Goal: Task Accomplishment & Management: Manage account settings

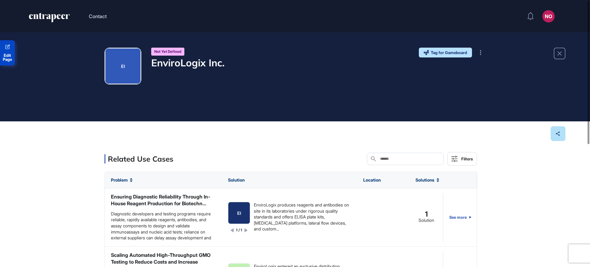
click at [10, 57] on span "Edit Page" at bounding box center [7, 57] width 15 height 8
click at [479, 50] on button at bounding box center [481, 53] width 10 height 10
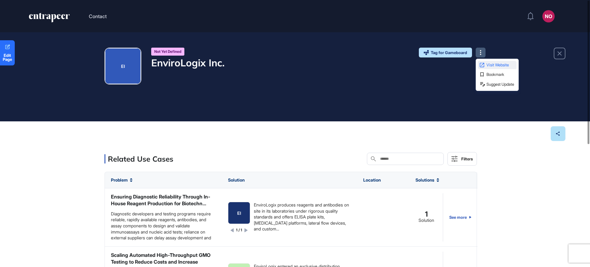
click at [488, 65] on span "Visit Website" at bounding box center [500, 65] width 29 height 4
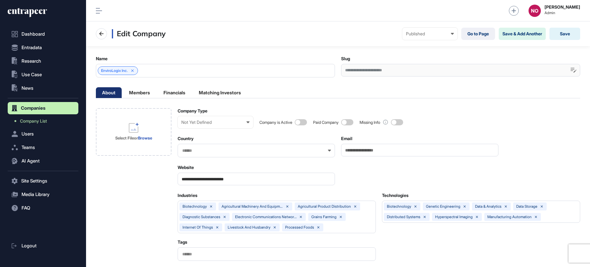
scroll to position [0, 3]
drag, startPoint x: 267, startPoint y: 177, endPoint x: 208, endPoint y: 181, distance: 59.4
click at [208, 181] on input "**********" at bounding box center [256, 179] width 157 height 13
click at [165, 147] on div "Select File or Browse" at bounding box center [134, 132] width 76 height 48
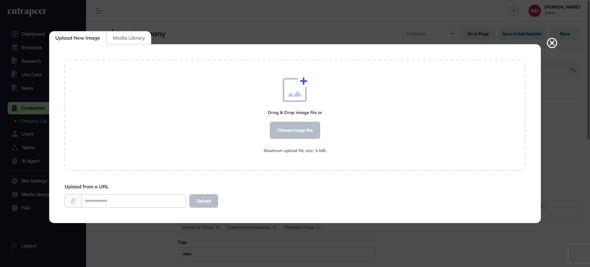
scroll to position [0, 0]
click at [301, 127] on div "Choose image file" at bounding box center [295, 130] width 50 height 17
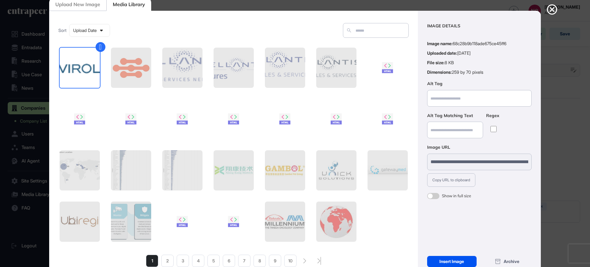
click at [450, 259] on div "Insert Image" at bounding box center [451, 261] width 49 height 11
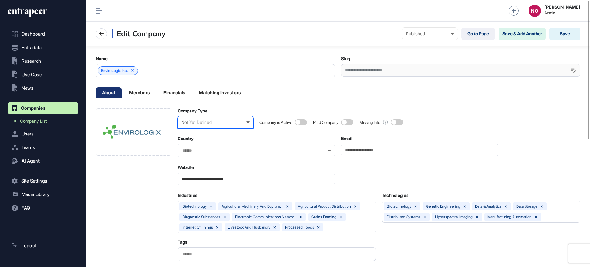
click at [212, 120] on div "Not Yet Defined" at bounding box center [215, 122] width 68 height 5
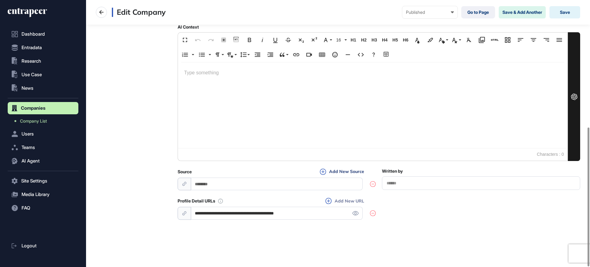
click at [351, 202] on button "Add New URL" at bounding box center [345, 201] width 42 height 7
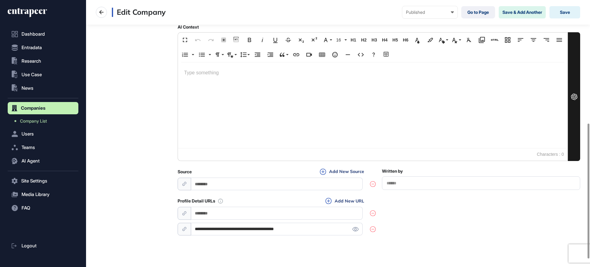
click at [252, 209] on input "url" at bounding box center [276, 213] width 171 height 13
paste input "**********"
type input "**********"
click at [249, 229] on input "**********" at bounding box center [276, 229] width 171 height 13
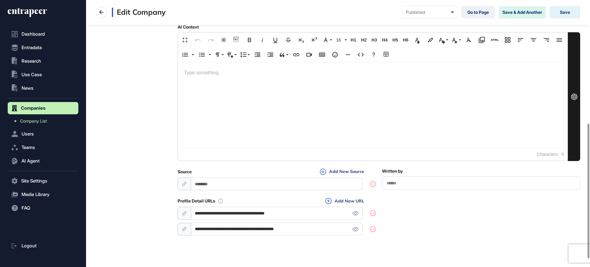
click at [249, 229] on input "**********" at bounding box center [276, 229] width 171 height 13
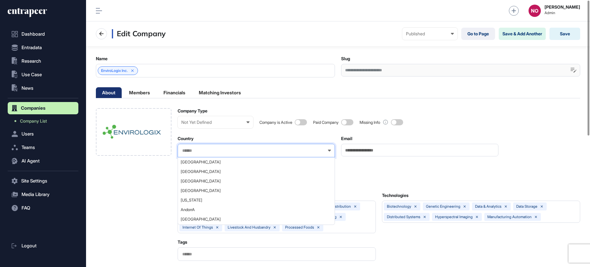
click at [191, 151] on input "text" at bounding box center [252, 150] width 141 height 5
click at [201, 124] on div "Not Yet Defined" at bounding box center [215, 122] width 68 height 5
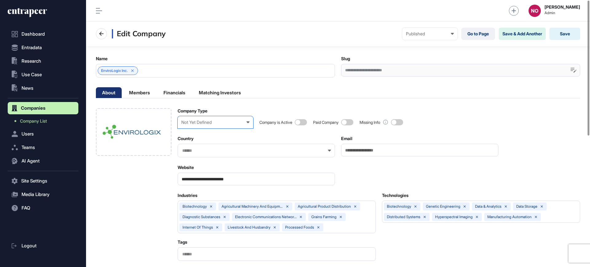
click at [0, 0] on div "Startup" at bounding box center [0, 0] width 0 height 0
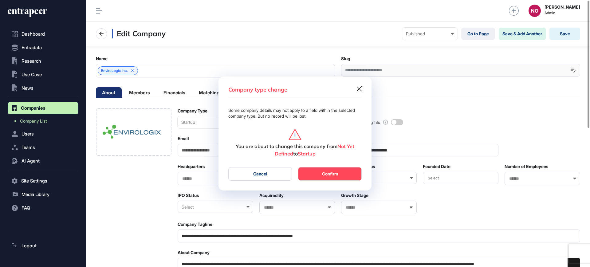
click at [341, 172] on button "Confirm" at bounding box center [330, 174] width 64 height 14
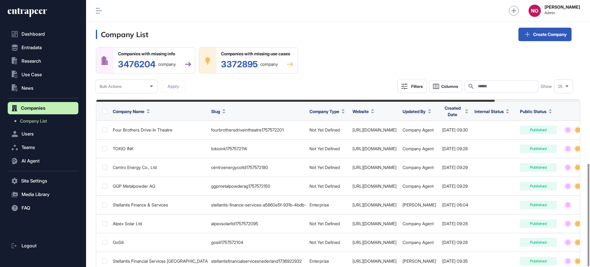
scroll to position [0, 0]
click at [498, 86] on input "text" at bounding box center [505, 86] width 57 height 5
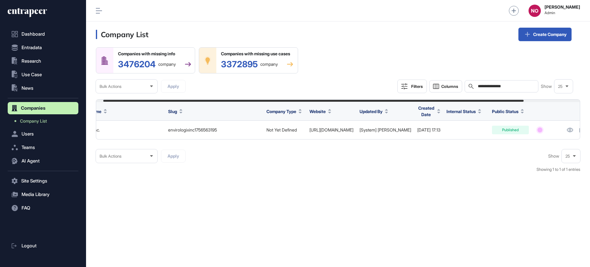
scroll to position [0, 73]
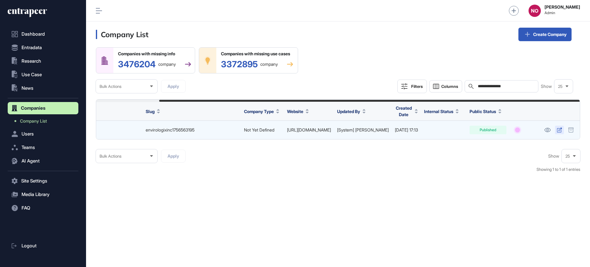
type input "**********"
click at [559, 126] on link at bounding box center [559, 130] width 9 height 9
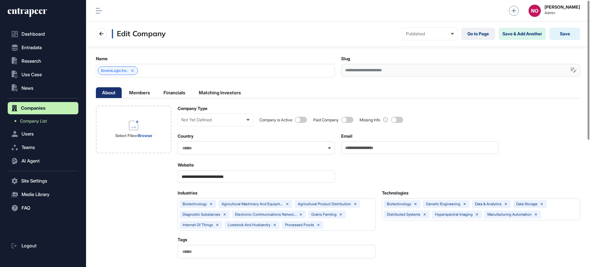
scroll to position [0, 3]
click at [34, 108] on span "Companies" at bounding box center [33, 108] width 25 height 5
click at [37, 120] on span "Company List" at bounding box center [33, 121] width 27 height 5
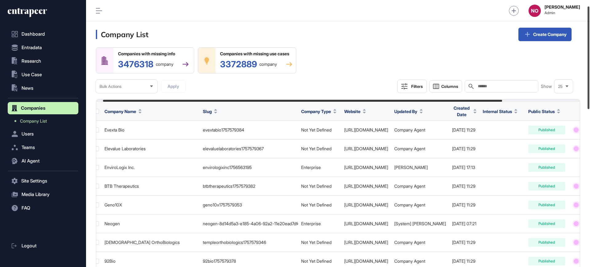
scroll to position [34, 0]
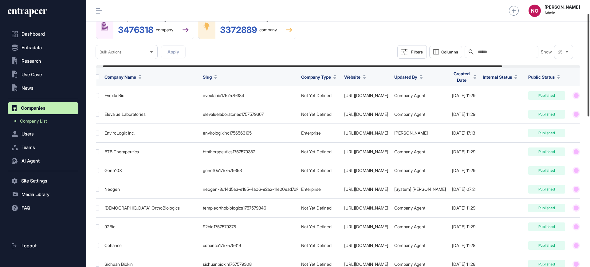
drag, startPoint x: 590, startPoint y: 84, endPoint x: 589, endPoint y: 92, distance: 7.4
click at [589, 92] on div at bounding box center [589, 65] width 2 height 103
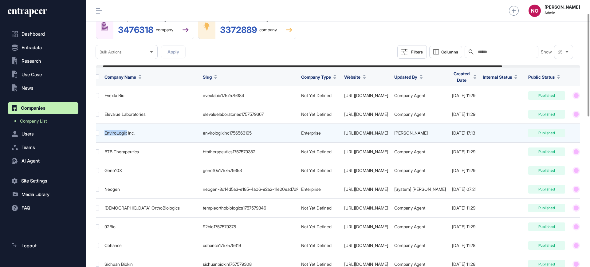
drag, startPoint x: 102, startPoint y: 132, endPoint x: 128, endPoint y: 136, distance: 26.5
click at [128, 136] on td "EnviroLogix Inc." at bounding box center [150, 133] width 98 height 19
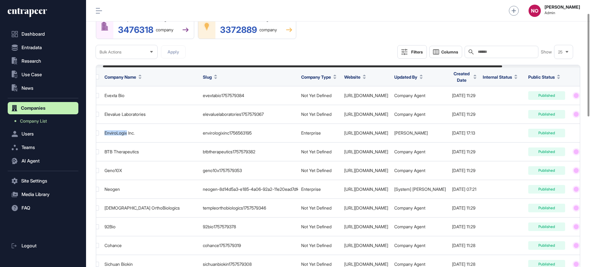
copy div "EnviroLogix"
click at [39, 75] on span "Use Case" at bounding box center [32, 74] width 20 height 5
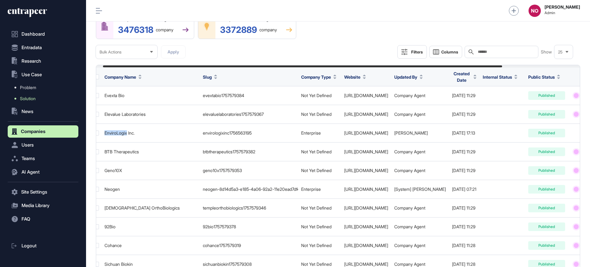
click at [37, 99] on link "Solution" at bounding box center [45, 98] width 68 height 11
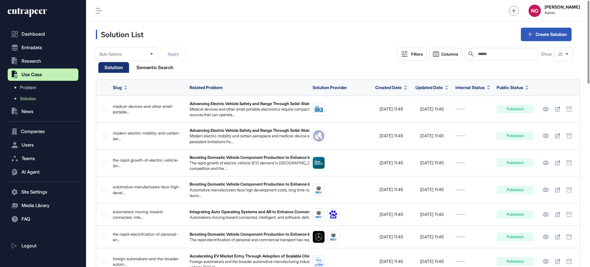
click at [424, 55] on button "Filters" at bounding box center [411, 54] width 29 height 14
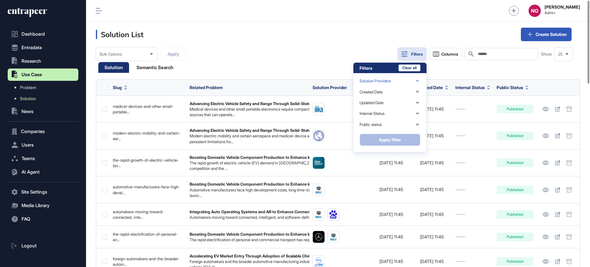
click at [408, 79] on div "Solution Providers" at bounding box center [390, 81] width 61 height 11
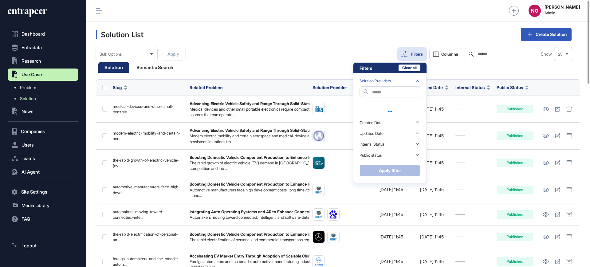
click at [382, 91] on input "text" at bounding box center [396, 92] width 48 height 8
paste input "**********"
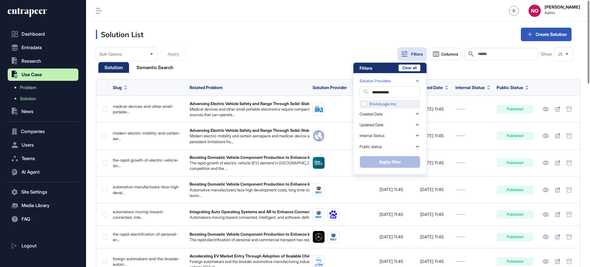
type input "**********"
click at [380, 106] on div "EnviroLogix Inc." at bounding box center [390, 104] width 61 height 9
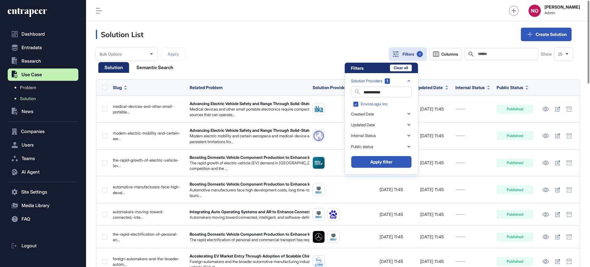
click at [396, 163] on button "Apply filter" at bounding box center [381, 162] width 61 height 12
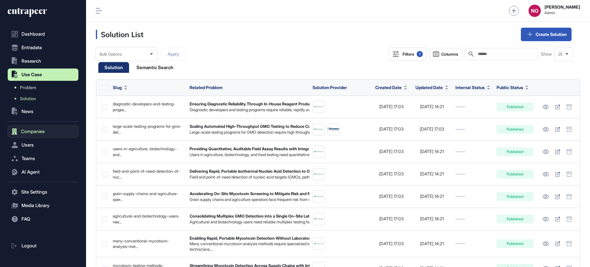
click at [30, 133] on span "Companies" at bounding box center [33, 131] width 24 height 5
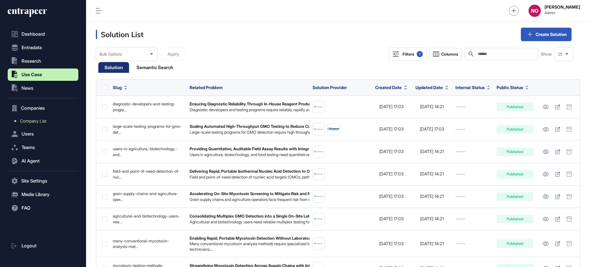
click at [38, 121] on span "Company List" at bounding box center [33, 121] width 26 height 5
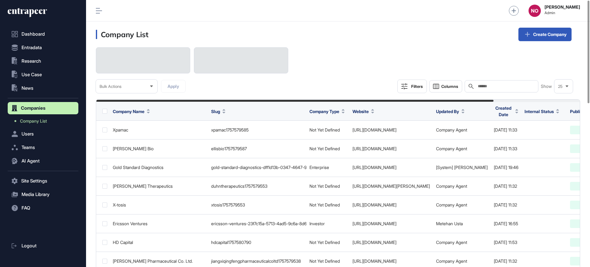
click at [530, 84] on input "text" at bounding box center [505, 86] width 57 height 5
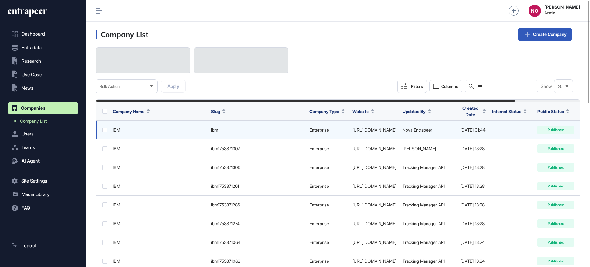
type input "***"
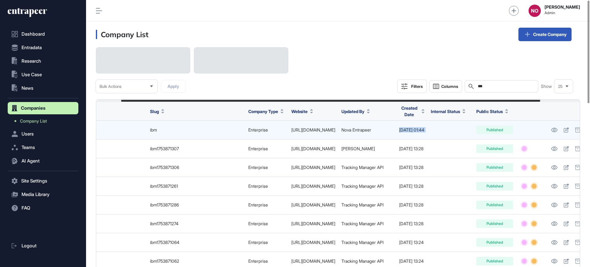
scroll to position [0, 75]
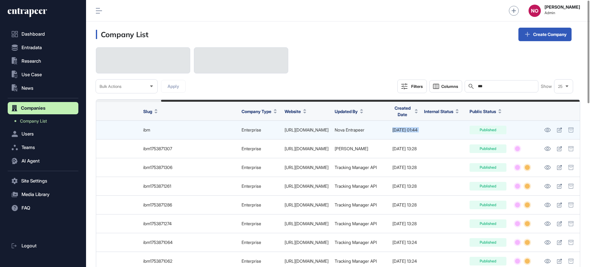
drag, startPoint x: 449, startPoint y: 131, endPoint x: 578, endPoint y: 124, distance: 129.2
click at [578, 124] on tr "IBM ibm Enterprise http://www.ibm.com/ Nova Entrapeer 2022-03-16 01:44 Published" at bounding box center [304, 130] width 552 height 19
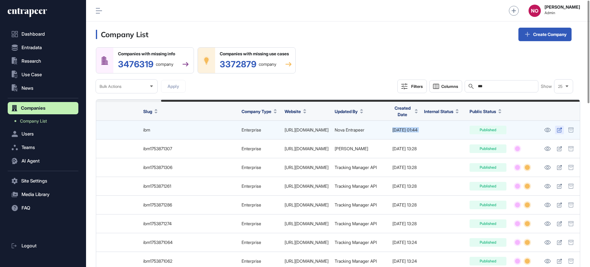
click at [557, 129] on icon at bounding box center [559, 130] width 5 height 5
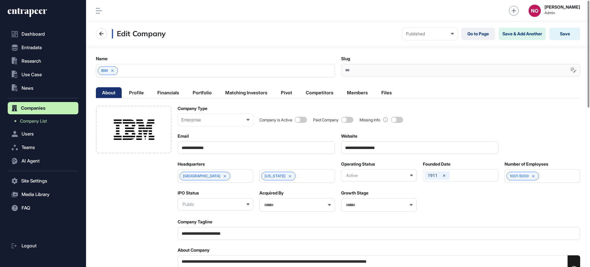
scroll to position [397, 0]
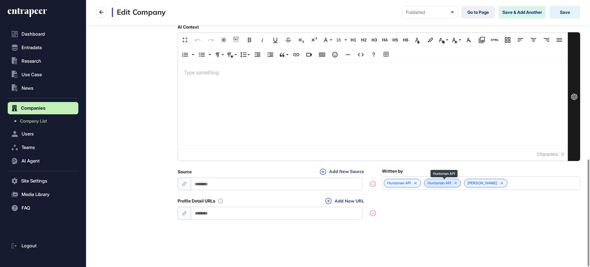
click at [458, 182] on icon at bounding box center [456, 183] width 4 height 4
click at [416, 184] on icon at bounding box center [415, 183] width 2 height 2
click at [234, 214] on input "url" at bounding box center [276, 213] width 171 height 13
paste input "**********"
type input "**********"
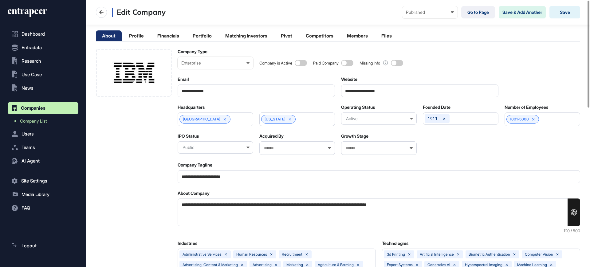
scroll to position [0, 0]
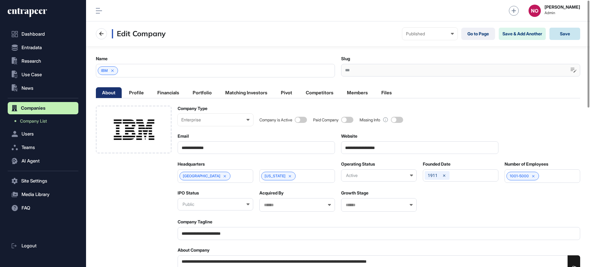
click at [563, 34] on button "Save" at bounding box center [564, 34] width 31 height 12
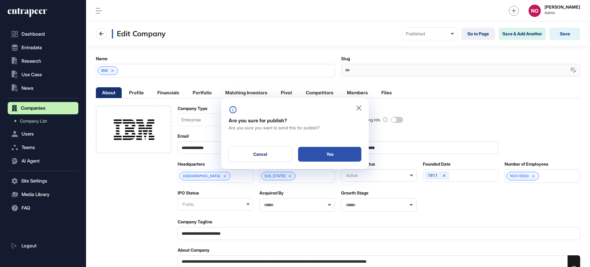
click at [351, 151] on div "Yes" at bounding box center [329, 154] width 63 height 15
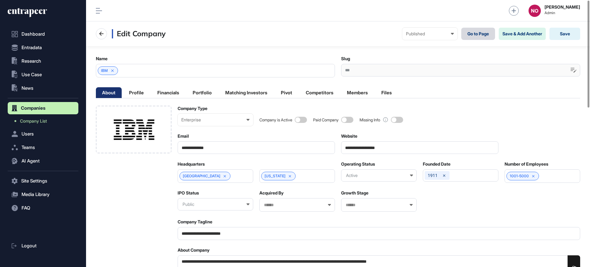
click at [482, 30] on link "Go to Page" at bounding box center [478, 34] width 34 height 12
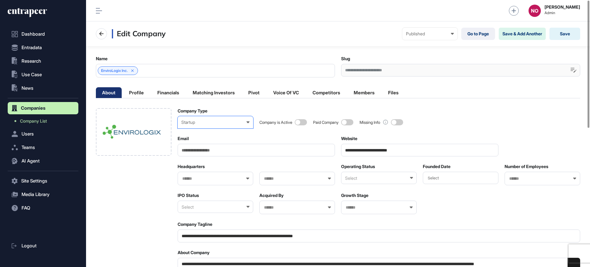
click at [203, 121] on div "Startup" at bounding box center [215, 122] width 68 height 5
click at [0, 0] on div "Enterprise" at bounding box center [0, 0] width 0 height 0
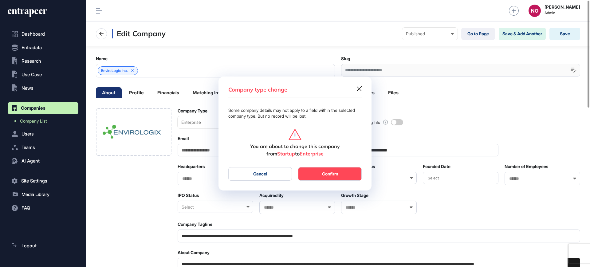
scroll to position [0, 3]
click at [334, 178] on button "Confirm" at bounding box center [330, 174] width 64 height 14
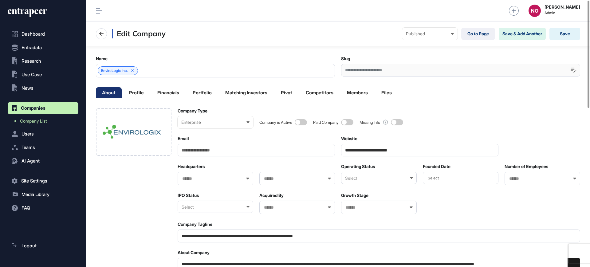
click at [301, 124] on span at bounding box center [301, 122] width 12 height 6
click at [228, 177] on input "text" at bounding box center [212, 178] width 60 height 5
type input "********"
click at [202, 191] on span "[GEOGRAPHIC_DATA]" at bounding box center [215, 190] width 69 height 5
click at [275, 179] on input "text" at bounding box center [293, 178] width 60 height 5
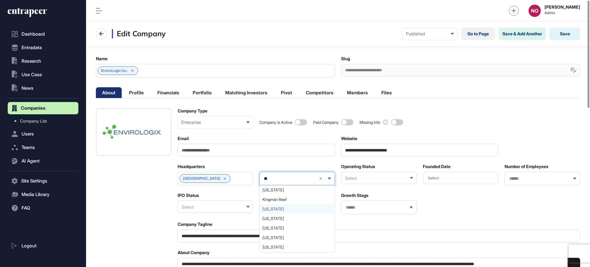
type input "**"
click at [276, 209] on span "Maine" at bounding box center [296, 209] width 69 height 5
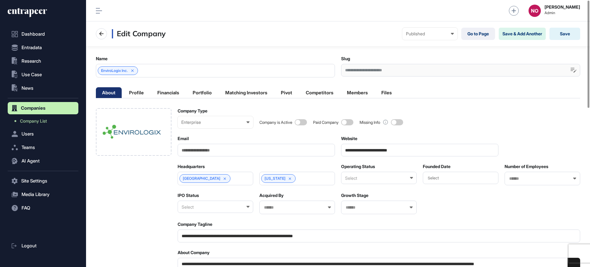
click at [178, 205] on div "Select" at bounding box center [216, 207] width 76 height 12
drag, startPoint x: 193, startPoint y: 227, endPoint x: 194, endPoint y: 234, distance: 7.8
click at [194, 234] on div "Select Public Private Delisted" at bounding box center [215, 232] width 74 height 38
click at [195, 234] on div "Private" at bounding box center [215, 237] width 74 height 10
click at [446, 182] on div "Select" at bounding box center [461, 178] width 76 height 12
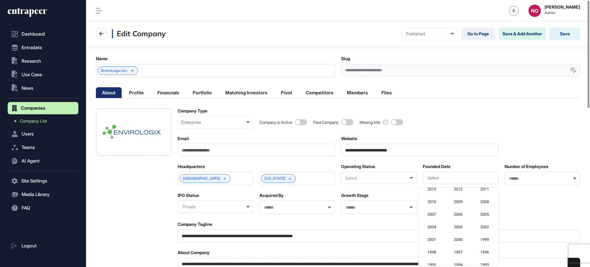
scroll to position [69, 0]
click at [488, 238] on div "1996" at bounding box center [484, 238] width 25 height 11
click at [520, 175] on div at bounding box center [543, 179] width 76 height 14
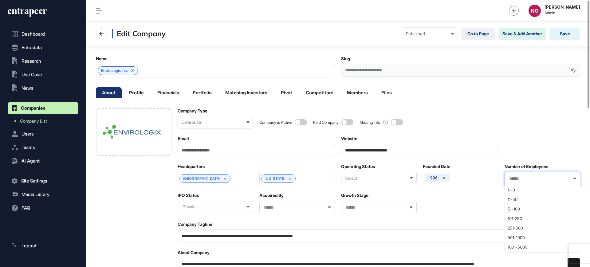
click at [519, 179] on input "text" at bounding box center [539, 178] width 60 height 5
click at [520, 218] on span "101-250" at bounding box center [542, 218] width 69 height 5
click at [556, 116] on div "Company is Active Paid Company Missing Info" at bounding box center [419, 118] width 321 height 20
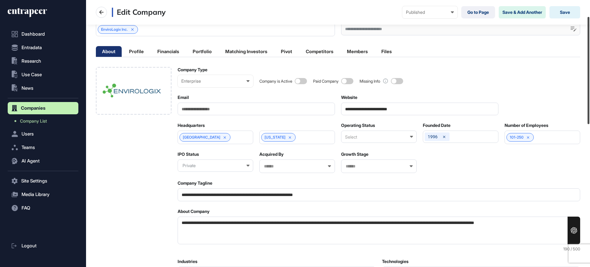
scroll to position [41, 0]
drag, startPoint x: 590, startPoint y: 97, endPoint x: 590, endPoint y: 114, distance: 16.3
click at [589, 114] on div at bounding box center [589, 70] width 2 height 107
click at [556, 12] on button "Save" at bounding box center [564, 12] width 31 height 12
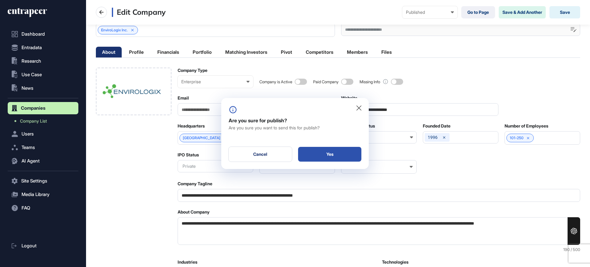
click at [343, 148] on div "Yes" at bounding box center [329, 154] width 63 height 15
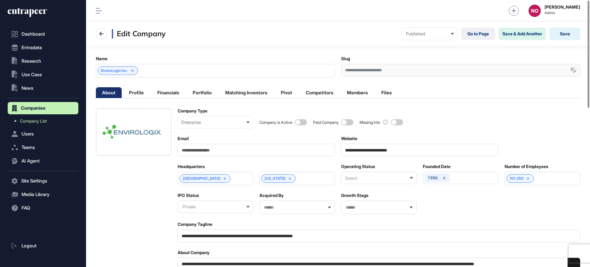
click at [375, 179] on div "Select" at bounding box center [379, 178] width 76 height 12
click at [371, 197] on div "Active" at bounding box center [378, 199] width 74 height 10
click at [567, 34] on button "Save" at bounding box center [564, 34] width 31 height 12
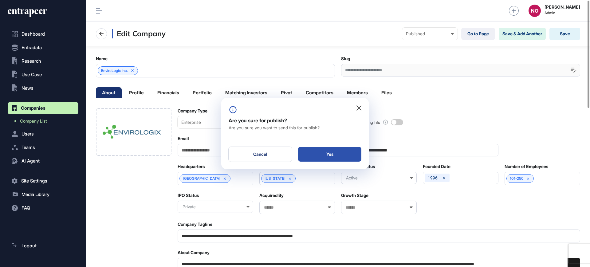
click at [358, 155] on div "Yes" at bounding box center [329, 154] width 63 height 15
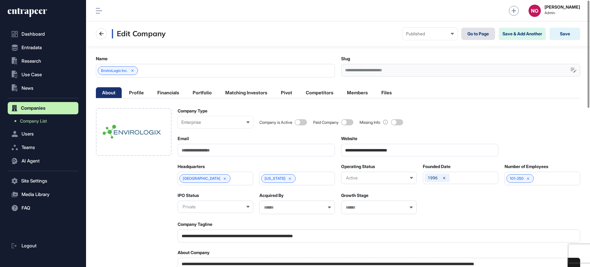
scroll to position [0, 3]
click at [490, 35] on link "Go to Page" at bounding box center [478, 34] width 34 height 12
click at [139, 94] on li "Profile" at bounding box center [136, 92] width 27 height 11
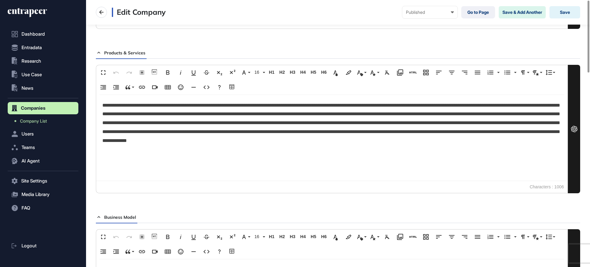
scroll to position [0, 0]
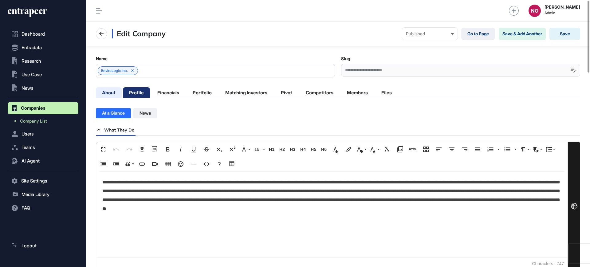
click at [117, 91] on li "About" at bounding box center [109, 92] width 26 height 11
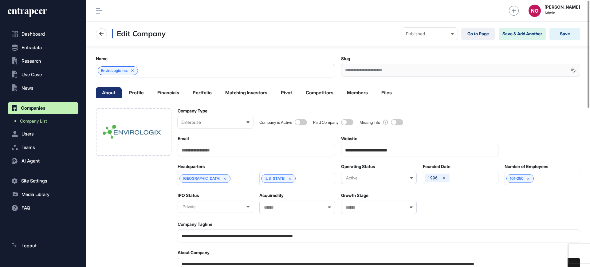
scroll to position [234, 0]
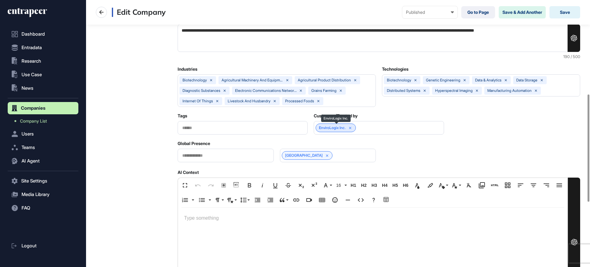
click at [352, 129] on icon at bounding box center [350, 128] width 4 height 4
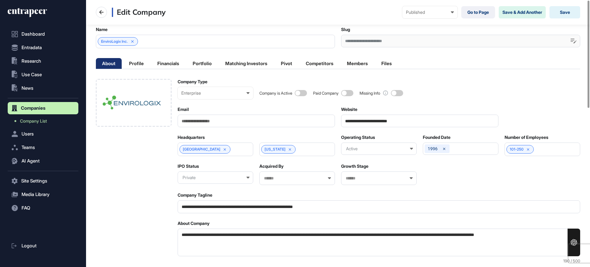
scroll to position [0, 0]
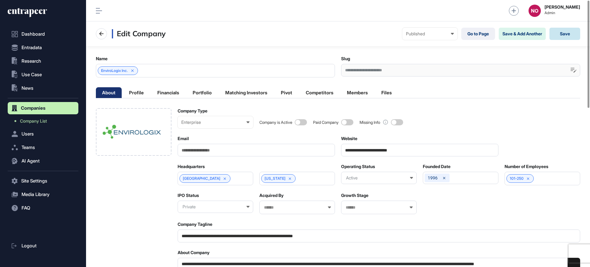
click at [570, 35] on button "Save" at bounding box center [564, 34] width 31 height 12
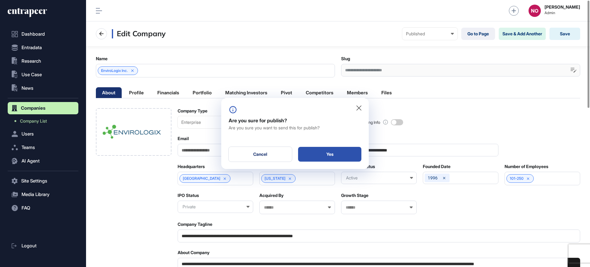
click at [342, 158] on div "Yes" at bounding box center [329, 154] width 63 height 15
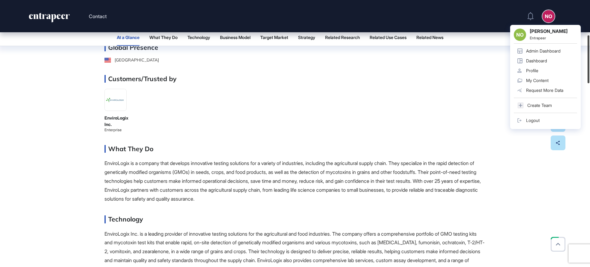
scroll to position [206, 0]
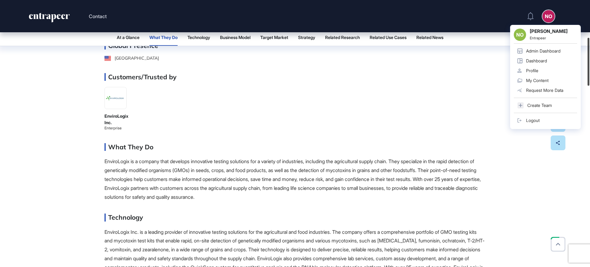
drag, startPoint x: 590, startPoint y: 28, endPoint x: 590, endPoint y: 65, distance: 37.2
click at [589, 65] on div at bounding box center [589, 62] width 2 height 48
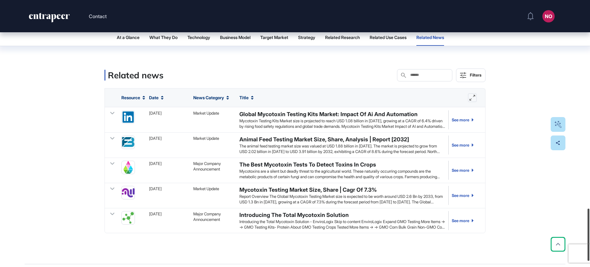
scroll to position [1065, 0]
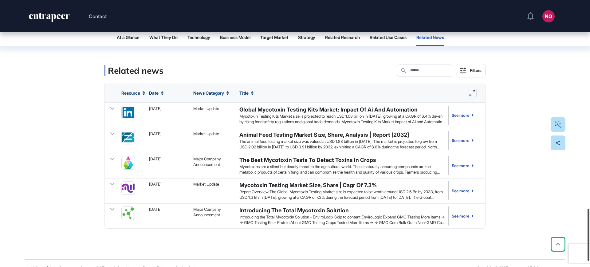
drag, startPoint x: 590, startPoint y: 215, endPoint x: 578, endPoint y: 88, distance: 128.0
click at [588, 209] on div at bounding box center [589, 235] width 2 height 52
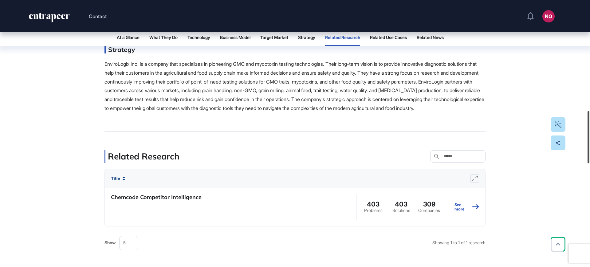
scroll to position [473, 0]
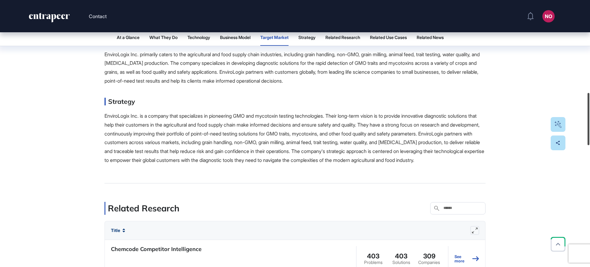
drag, startPoint x: 589, startPoint y: 53, endPoint x: 587, endPoint y: 132, distance: 78.4
click at [588, 132] on div at bounding box center [589, 119] width 2 height 52
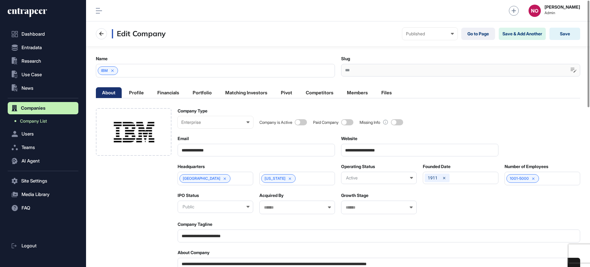
drag, startPoint x: 56, startPoint y: 120, endPoint x: 69, endPoint y: 118, distance: 13.0
click at [56, 120] on link "Company List" at bounding box center [45, 121] width 68 height 11
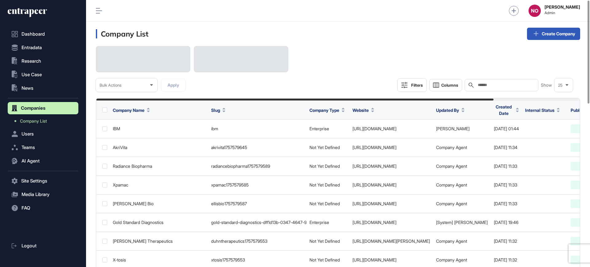
click at [513, 86] on input "text" at bounding box center [505, 85] width 57 height 5
paste input "**********"
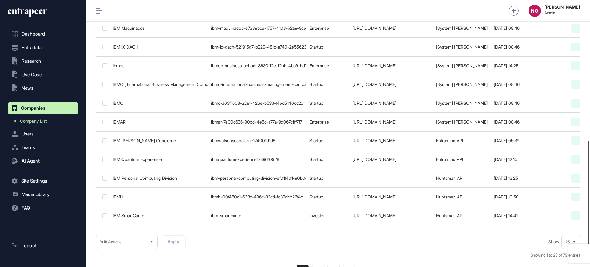
scroll to position [365, 0]
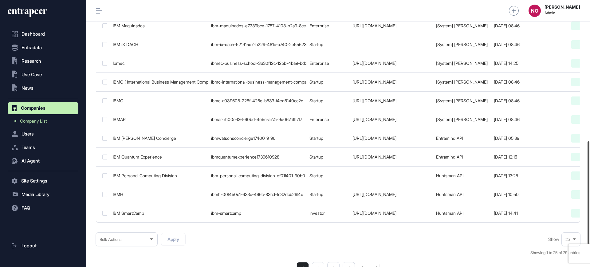
drag, startPoint x: 590, startPoint y: 94, endPoint x: 587, endPoint y: 234, distance: 140.8
click at [588, 234] on div at bounding box center [589, 192] width 2 height 103
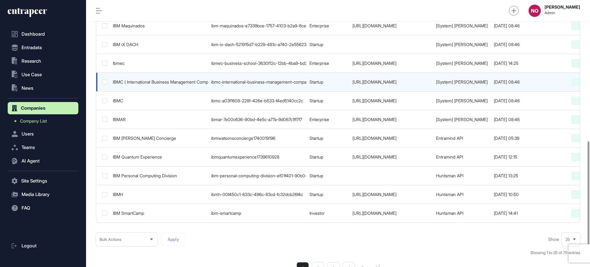
scroll to position [0, 0]
drag, startPoint x: 126, startPoint y: 81, endPoint x: 190, endPoint y: 87, distance: 64.2
click at [190, 87] on td "IBMC ( International Business Management Company )" at bounding box center [159, 82] width 98 height 19
click at [186, 83] on div "IBMC ( International Business Management Company )" at bounding box center [159, 82] width 92 height 5
click at [131, 84] on div "IBMC ( International Business Management Company )" at bounding box center [159, 82] width 92 height 5
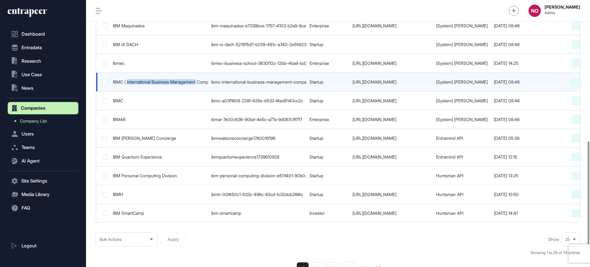
drag, startPoint x: 128, startPoint y: 83, endPoint x: 200, endPoint y: 88, distance: 72.1
click at [200, 88] on td "IBMC ( International Business Management Company )" at bounding box center [159, 82] width 98 height 19
copy div "International Business Management"
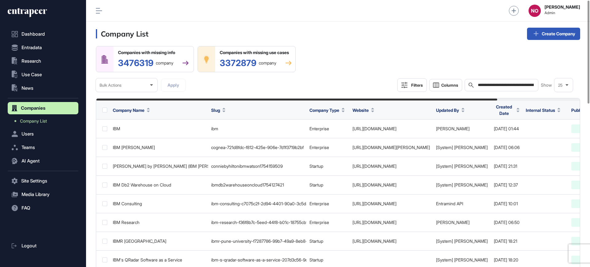
click at [485, 85] on input "**********" at bounding box center [505, 85] width 57 height 5
paste input "text"
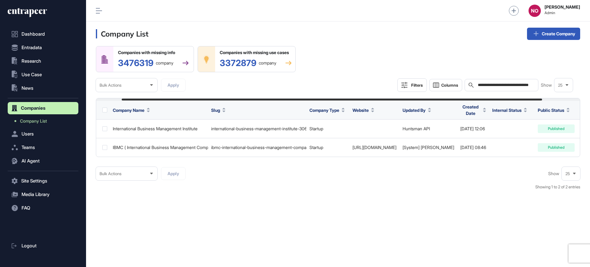
scroll to position [0, 73]
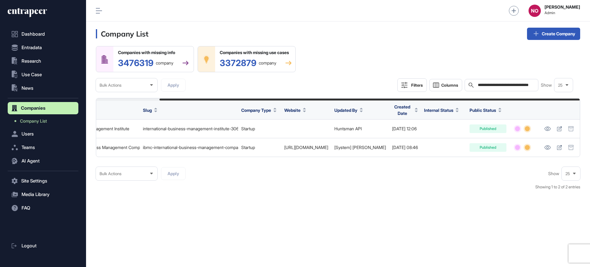
click at [484, 84] on input "**********" at bounding box center [505, 85] width 57 height 5
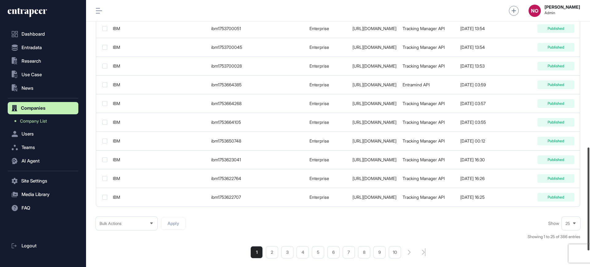
scroll to position [385, 0]
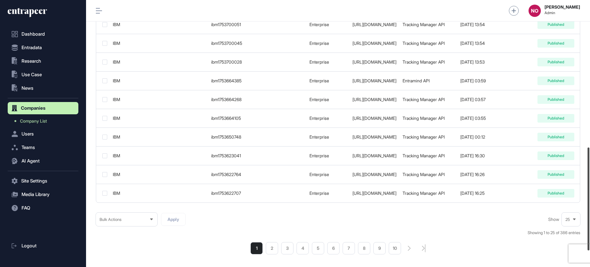
drag, startPoint x: 590, startPoint y: 125, endPoint x: 590, endPoint y: 225, distance: 100.2
click at [589, 225] on div at bounding box center [589, 198] width 2 height 103
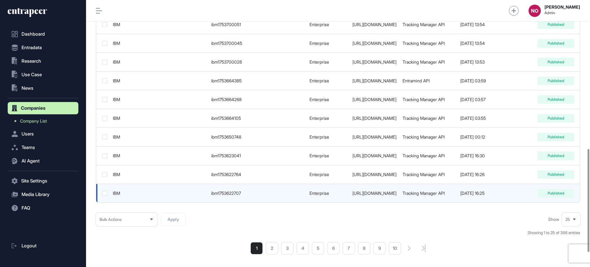
type input "***"
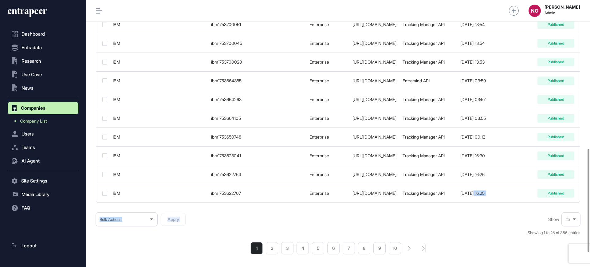
drag, startPoint x: 471, startPoint y: 202, endPoint x: 441, endPoint y: 213, distance: 32.1
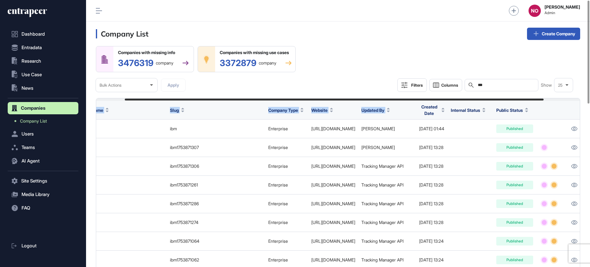
scroll to position [0, 75]
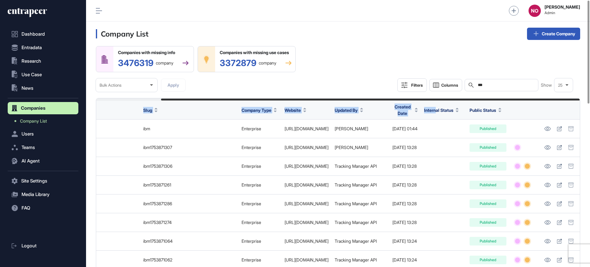
drag, startPoint x: 341, startPoint y: 99, endPoint x: 438, endPoint y: 110, distance: 97.1
click at [402, 70] on div "Companies with missing info 3476319 company Companies with missing use cases 33…" at bounding box center [338, 69] width 484 height 46
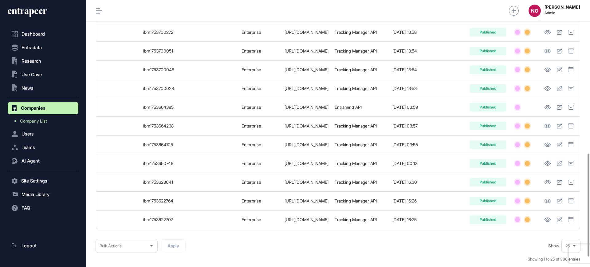
scroll to position [423, 0]
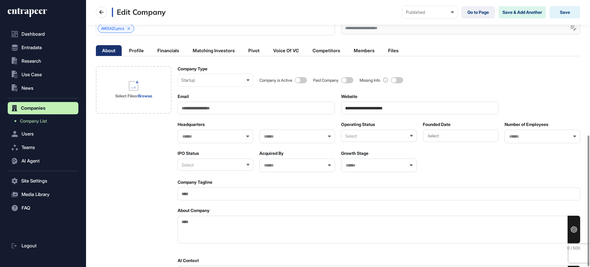
scroll to position [276, 0]
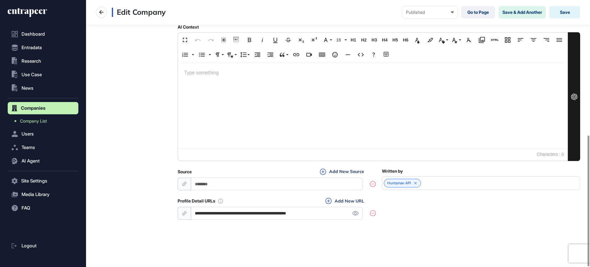
click at [338, 225] on div "**********" at bounding box center [338, 6] width 504 height 521
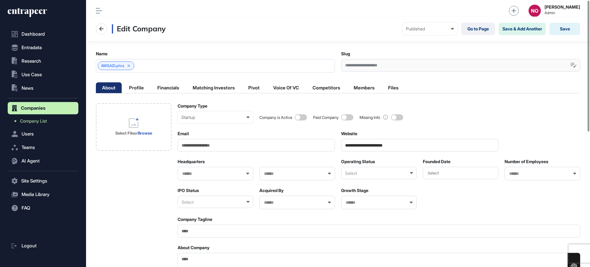
scroll to position [0, 0]
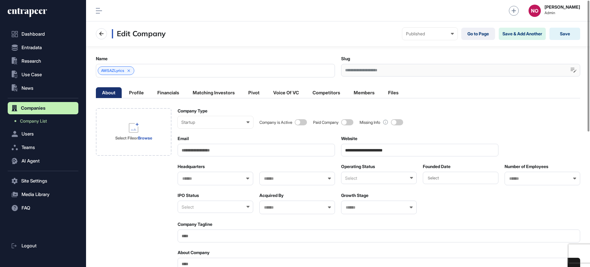
click at [381, 73] on div "**********" at bounding box center [460, 70] width 239 height 13
click at [34, 116] on link "Company List" at bounding box center [45, 121] width 68 height 11
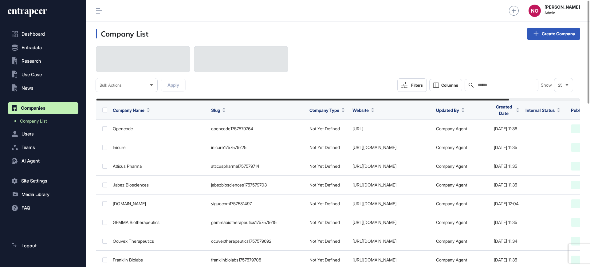
click at [489, 85] on input "text" at bounding box center [505, 85] width 57 height 5
paste input "**********"
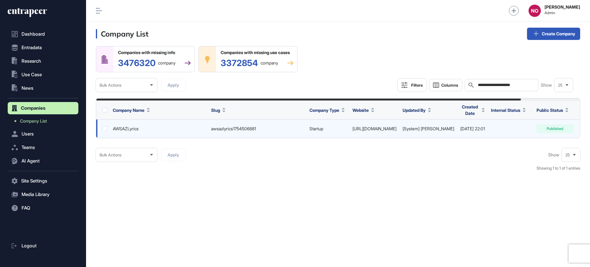
type input "**********"
drag, startPoint x: 450, startPoint y: 129, endPoint x: 495, endPoint y: 129, distance: 45.8
click at [495, 129] on tr "AWSAZLyrics awsazlyrics1754506881 Startup [URL][DOMAIN_NAME] [System] [PERSON_N…" at bounding box center [371, 129] width 551 height 19
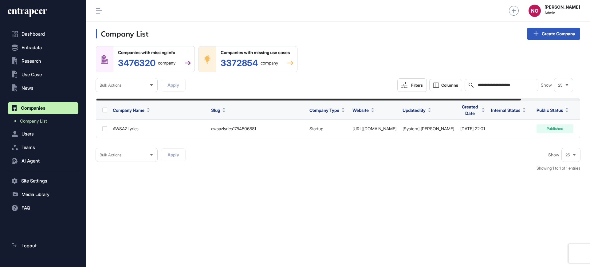
click at [485, 154] on div "Bulk Actions Apply Show 25 Showing 1 to 1 of 1 entries" at bounding box center [338, 162] width 484 height 29
click at [246, 138] on div "Company Name Slug Company Type Website Updated By Created Date Internal Status …" at bounding box center [338, 118] width 484 height 40
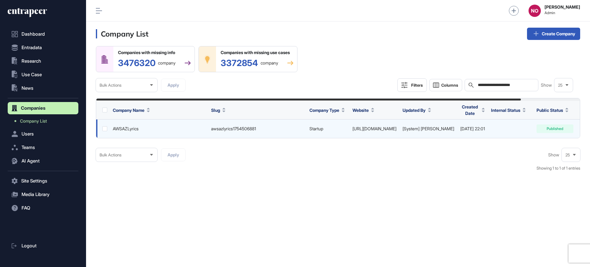
click at [392, 126] on link "[URL][DOMAIN_NAME]" at bounding box center [374, 128] width 44 height 5
